Goal: Information Seeking & Learning: Understand process/instructions

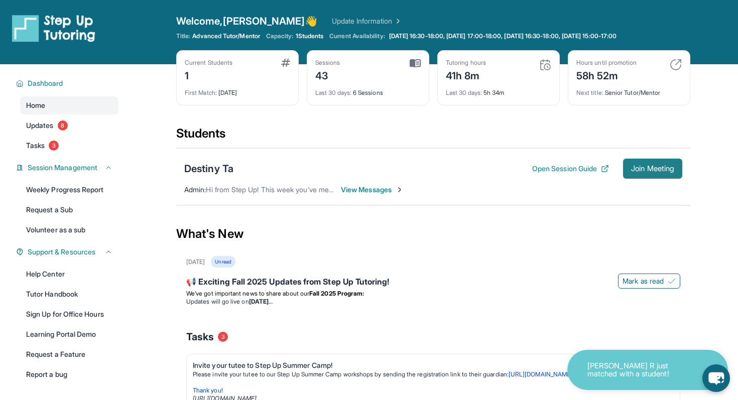
click at [388, 170] on span "Join Meeting" at bounding box center [652, 169] width 43 height 6
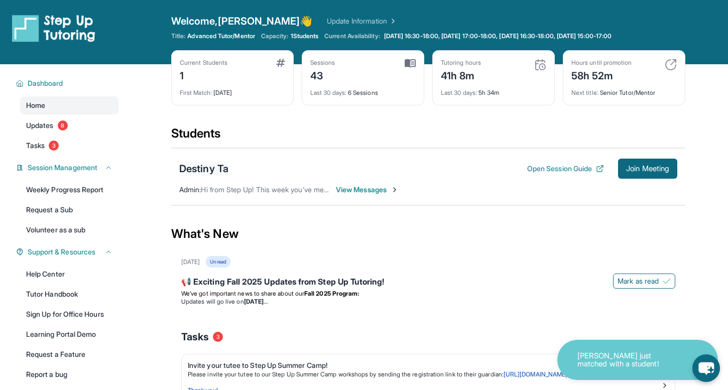
click at [225, 171] on div "Destiny Ta" at bounding box center [203, 169] width 49 height 14
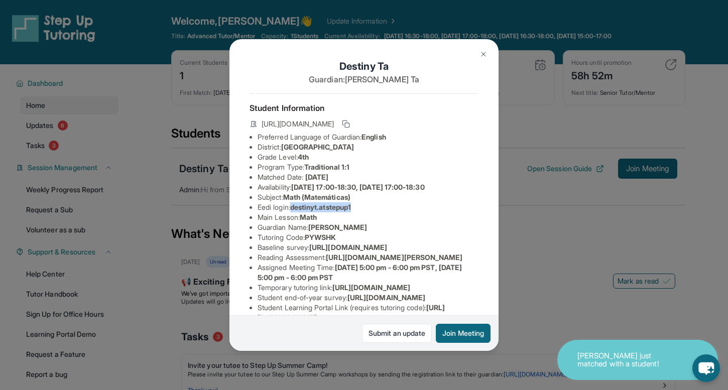
drag, startPoint x: 364, startPoint y: 206, endPoint x: 295, endPoint y: 210, distance: 69.9
click at [295, 210] on li "Eedi login : destinyt.atstepup1" at bounding box center [367, 207] width 221 height 10
copy span "destinyt.atstepup1"
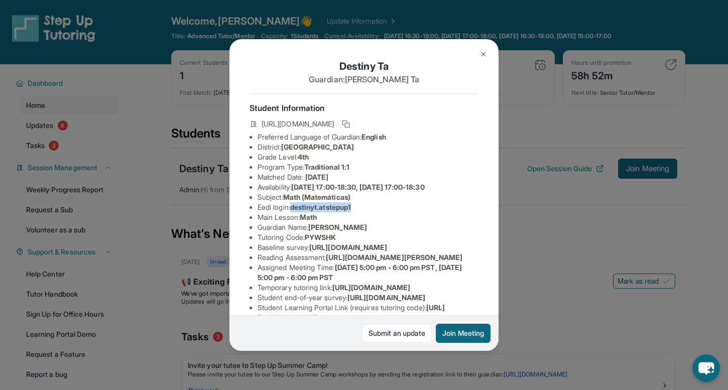
scroll to position [150, 0]
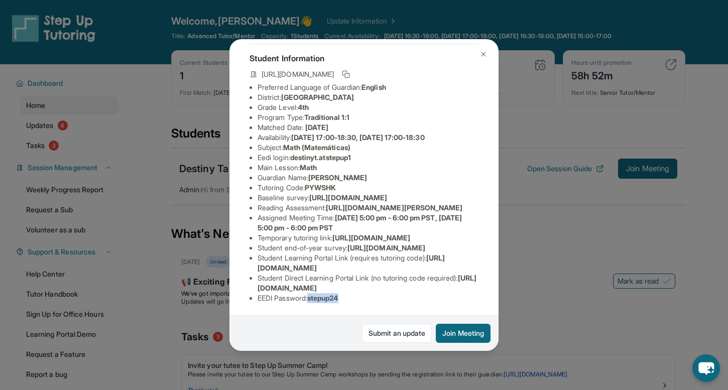
drag, startPoint x: 347, startPoint y: 300, endPoint x: 313, endPoint y: 300, distance: 34.6
click at [313, 300] on li "EEDI Password : stepup24" at bounding box center [367, 298] width 221 height 10
copy span "stepup24"
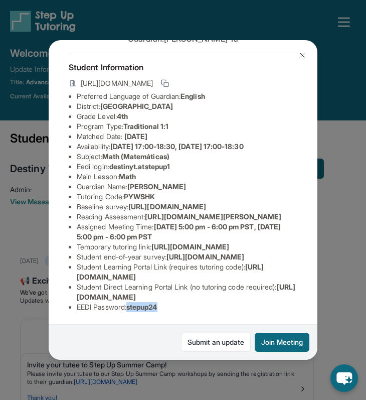
scroll to position [142, 0]
click at [180, 314] on div "Student Information [URL][DOMAIN_NAME] Preferred Language of Guardian: English …" at bounding box center [183, 186] width 229 height 267
